Goal: Task Accomplishment & Management: Use online tool/utility

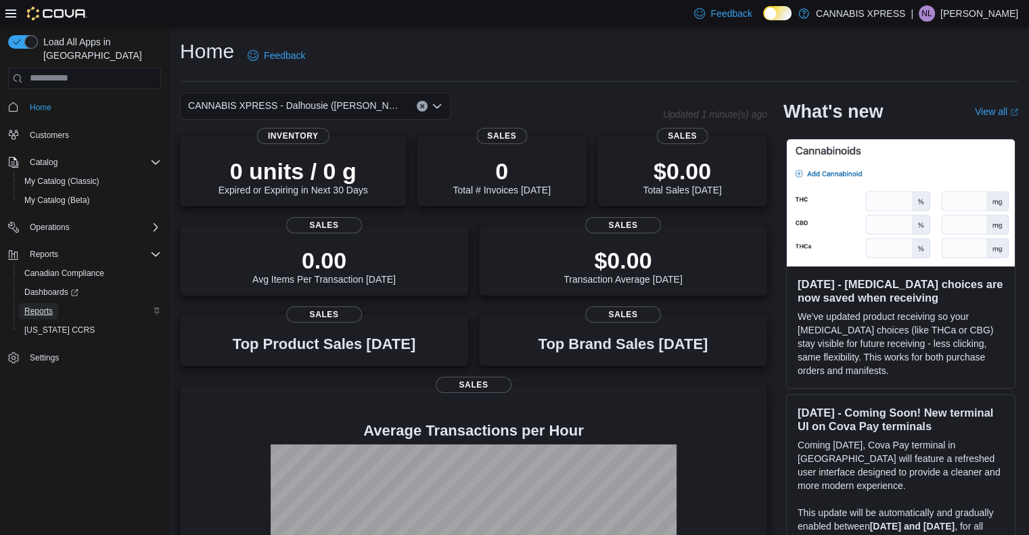
click at [37, 306] on span "Reports" at bounding box center [38, 311] width 28 height 11
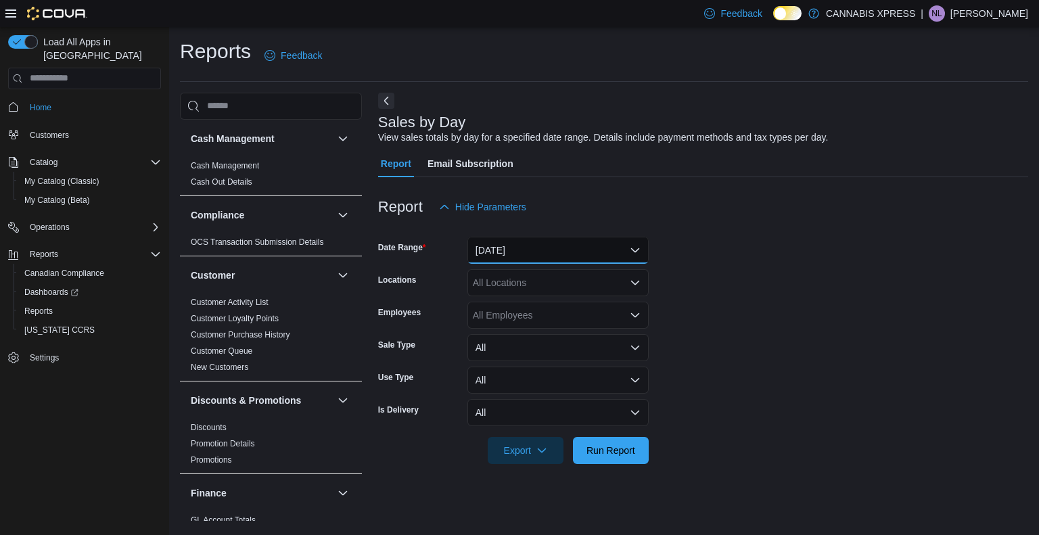
click at [573, 247] on button "[DATE]" at bounding box center [557, 250] width 181 height 27
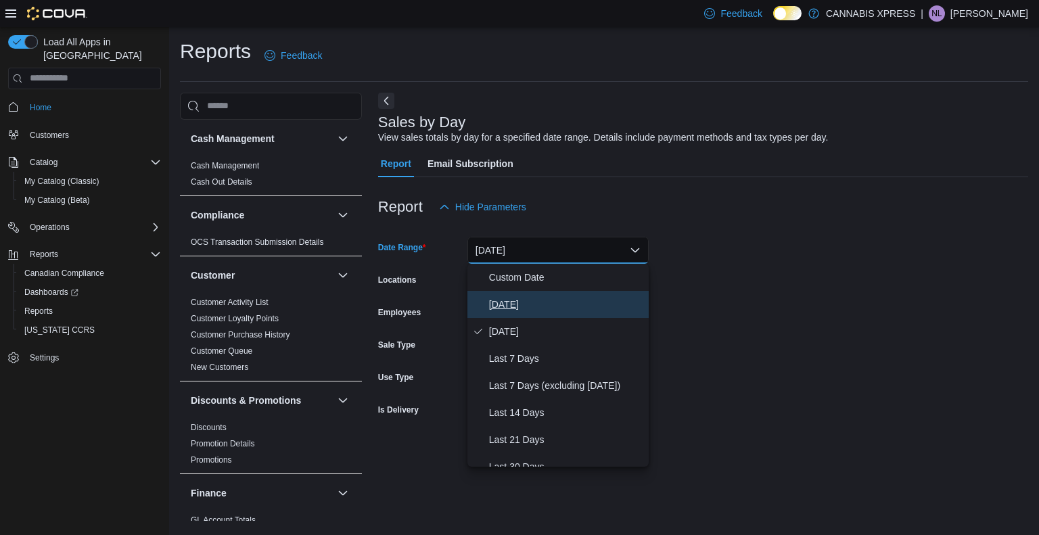
click at [550, 300] on span "[DATE]" at bounding box center [566, 304] width 154 height 16
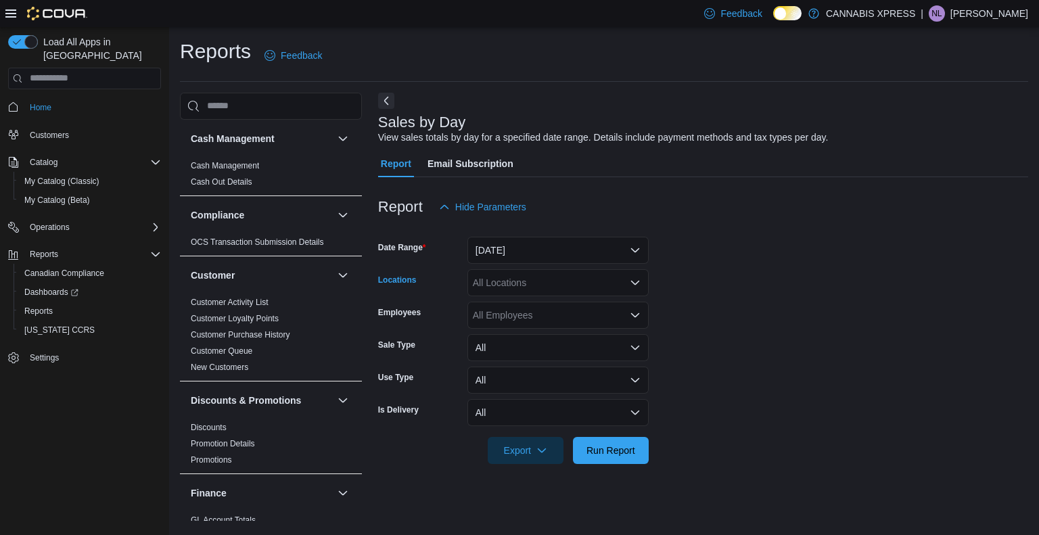
click at [540, 285] on div "All Locations" at bounding box center [557, 282] width 181 height 27
type input "****"
click at [541, 304] on span "CANNABIS XPRESS - Dalhousie ([PERSON_NAME][GEOGRAPHIC_DATA])" at bounding box center [665, 306] width 325 height 14
click at [626, 446] on span "Run Report" at bounding box center [610, 450] width 49 height 14
